Goal: Information Seeking & Learning: Learn about a topic

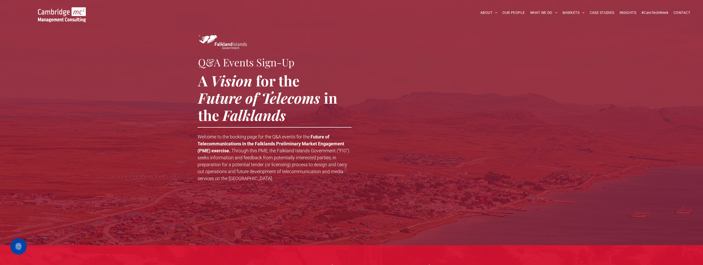
scroll to position [411, 0]
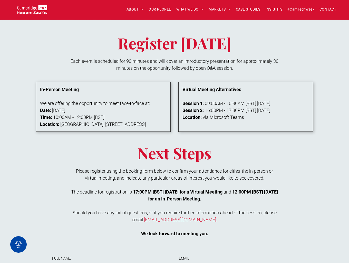
scroll to position [385, 0]
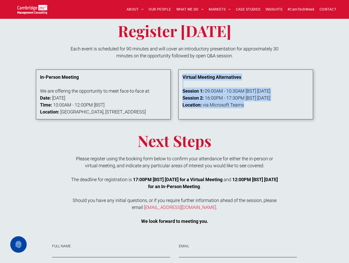
drag, startPoint x: 184, startPoint y: 76, endPoint x: 260, endPoint y: 102, distance: 80.8
click at [260, 102] on div "Virtual Meeting Alternatives Session 1: 09:00AM - 10:30AM [BST] 26 August 2025 …" at bounding box center [245, 90] width 125 height 35
copy div "Virtual Meeting Alternatives Session 1: 09:00AM - 10:30AM [BST] 26 August 2025 …"
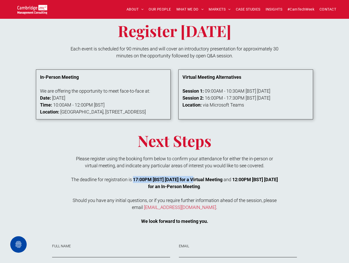
drag, startPoint x: 138, startPoint y: 185, endPoint x: 202, endPoint y: 188, distance: 64.3
click at [202, 182] on strong "17:00PM [BST] [DATE] for a Virtual Meeting" at bounding box center [178, 178] width 90 height 5
copy strong "17:00PM [BST] 22 August 2025"
click at [151, 95] on p "Date: 9 September 2025" at bounding box center [102, 97] width 125 height 7
drag, startPoint x: 40, startPoint y: 76, endPoint x: 108, endPoint y: 117, distance: 79.4
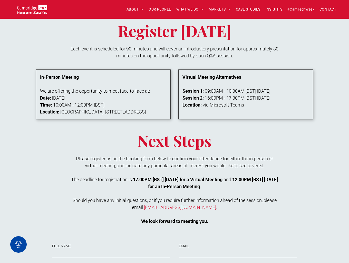
click at [108, 115] on div "In-Person Meeting We are offering the opportunity to meet face-to-face at: Date…" at bounding box center [102, 94] width 125 height 42
copy div "In-Person Meeting We are offering the opportunity to meet face-to-face at: Date…"
drag, startPoint x: 256, startPoint y: 184, endPoint x: 173, endPoint y: 193, distance: 82.7
click at [173, 190] on p "The deadline for registration is 17:00PM [BST] 22 August 2025 for a Virtual Mee…" at bounding box center [174, 183] width 209 height 14
copy strong "12:00PM [BST] 2 September 2025"
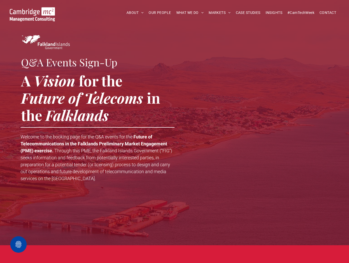
scroll to position [385, 0]
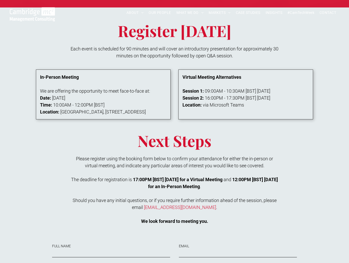
scroll to position [385, 0]
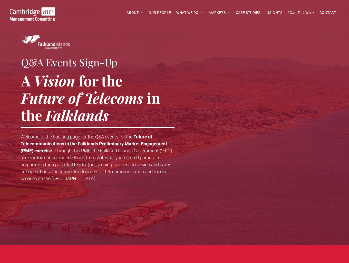
scroll to position [385, 0]
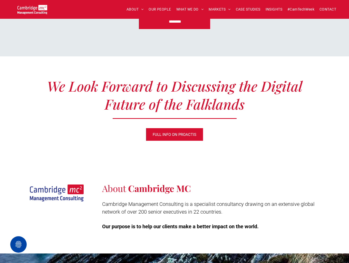
scroll to position [796, 0]
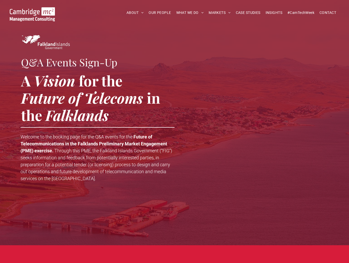
scroll to position [784, 0]
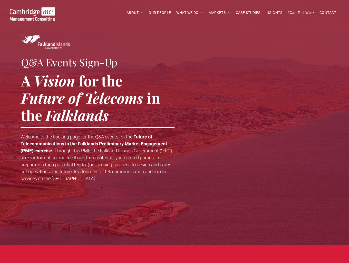
scroll to position [784, 0]
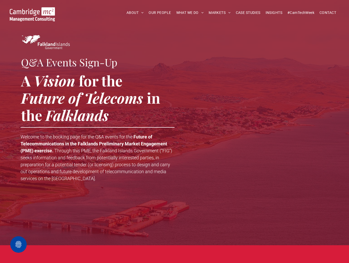
scroll to position [772, 0]
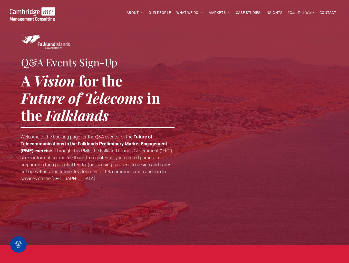
scroll to position [772, 0]
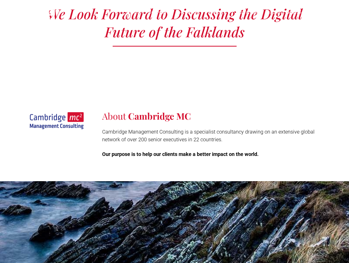
scroll to position [772, 0]
